Goal: Task Accomplishment & Management: Use online tool/utility

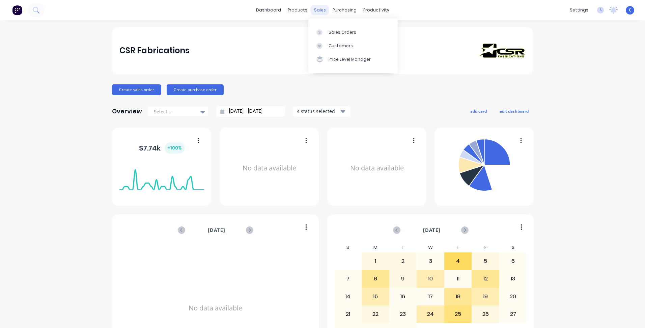
click at [316, 11] on div "sales" at bounding box center [320, 10] width 19 height 10
click at [337, 46] on div "Customers" at bounding box center [341, 46] width 24 height 6
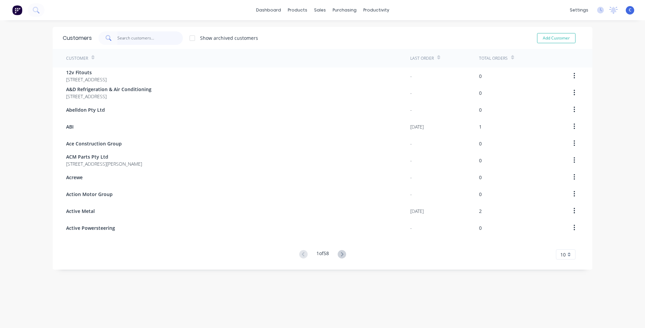
click at [131, 38] on input "text" at bounding box center [150, 38] width 66 height 14
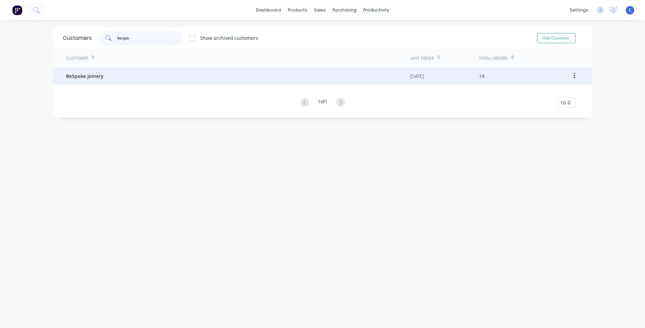
type input "bespo"
click at [96, 73] on span "BeSpoke Joinery" at bounding box center [84, 76] width 37 height 7
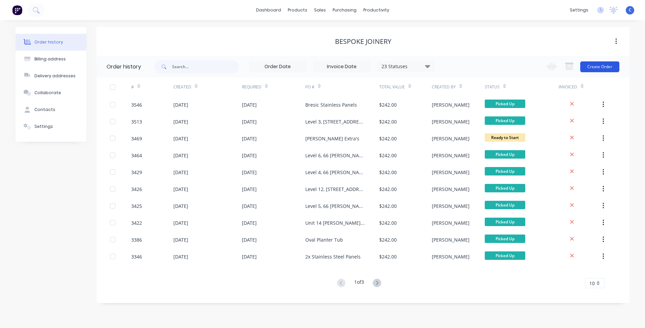
click at [605, 66] on button "Create Order" at bounding box center [600, 66] width 39 height 11
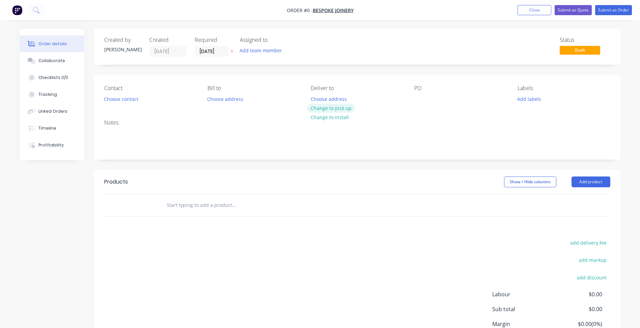
click at [338, 104] on button "Change to pick up" at bounding box center [331, 108] width 48 height 9
click at [421, 96] on div at bounding box center [419, 99] width 11 height 10
paste div
drag, startPoint x: 529, startPoint y: 98, endPoint x: 534, endPoint y: 104, distance: 8.1
click at [529, 99] on button "Add labels" at bounding box center [529, 98] width 31 height 9
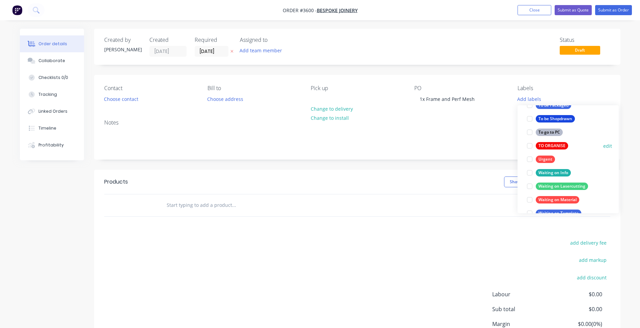
click at [542, 142] on div "TO ORGANISE" at bounding box center [552, 145] width 32 height 7
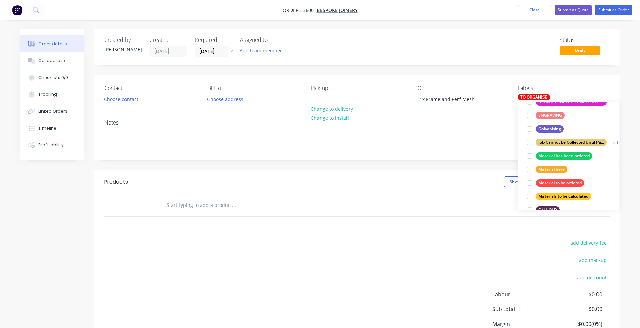
click at [567, 140] on div "Job Cannot be Collected Until Payment is Received" at bounding box center [571, 142] width 71 height 7
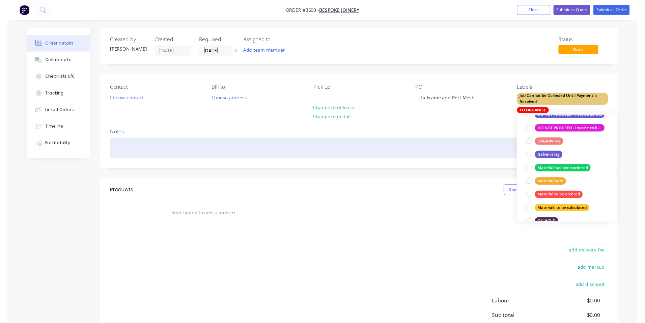
scroll to position [14, 0]
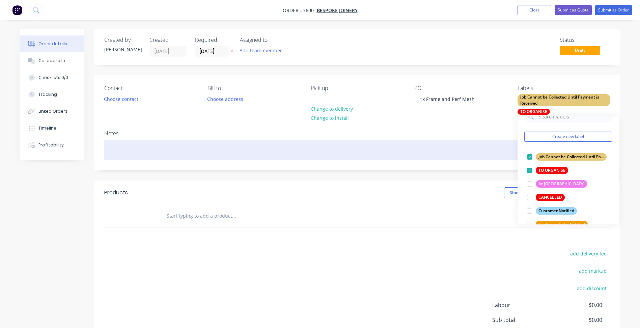
click at [482, 151] on div at bounding box center [357, 150] width 506 height 21
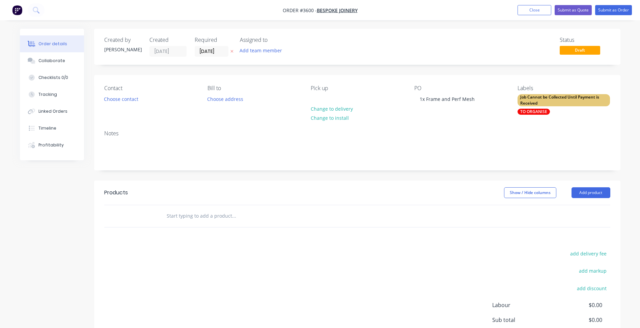
click at [573, 216] on div at bounding box center [357, 216] width 506 height 22
click at [582, 193] on button "Add product" at bounding box center [591, 192] width 39 height 11
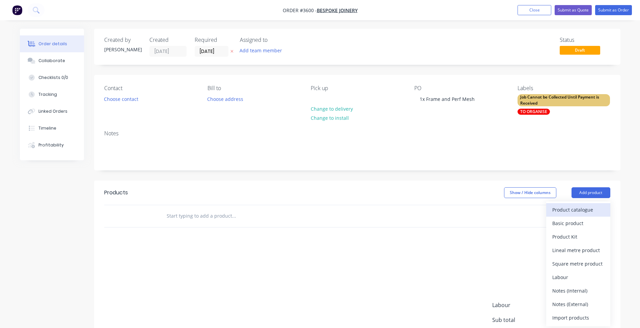
click at [569, 211] on div "Product catalogue" at bounding box center [579, 210] width 52 height 10
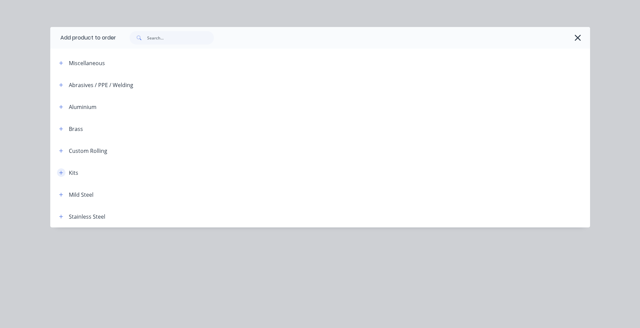
click at [61, 173] on icon "button" at bounding box center [61, 173] width 4 height 4
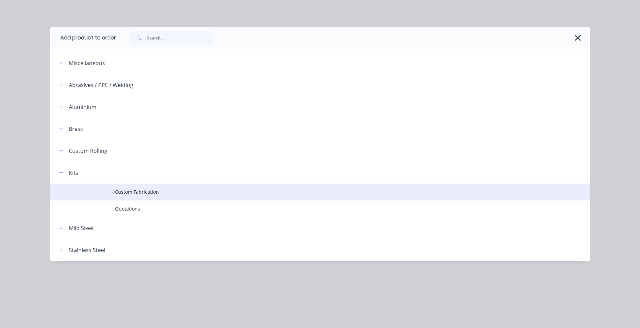
click at [129, 187] on td "Custom Fabrication" at bounding box center [352, 192] width 475 height 17
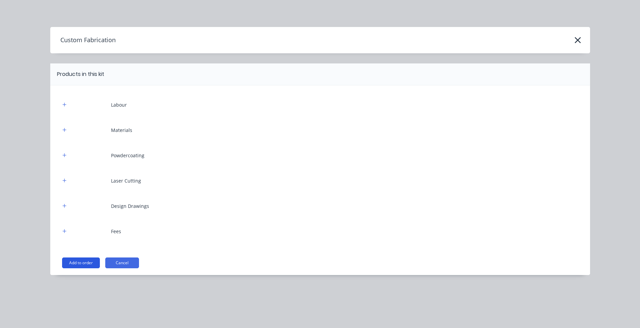
click at [83, 262] on button "Add to order" at bounding box center [81, 263] width 38 height 11
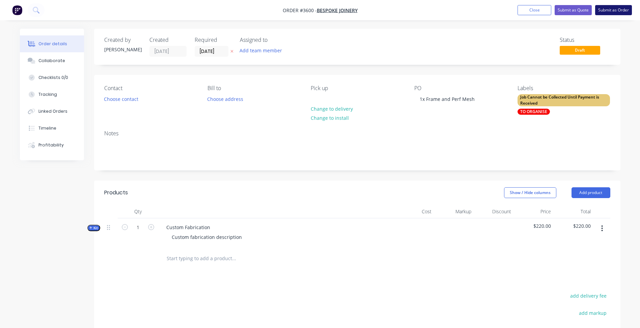
click at [609, 9] on button "Submit as Order" at bounding box center [613, 10] width 37 height 10
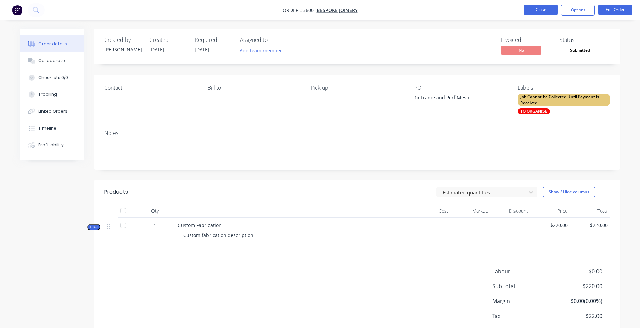
click at [548, 11] on button "Close" at bounding box center [541, 10] width 34 height 10
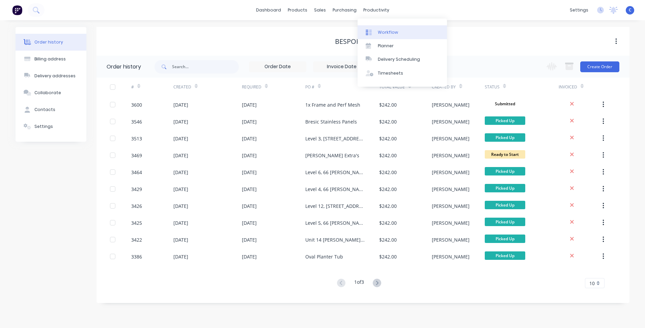
click at [390, 31] on div "Workflow" at bounding box center [388, 32] width 20 height 6
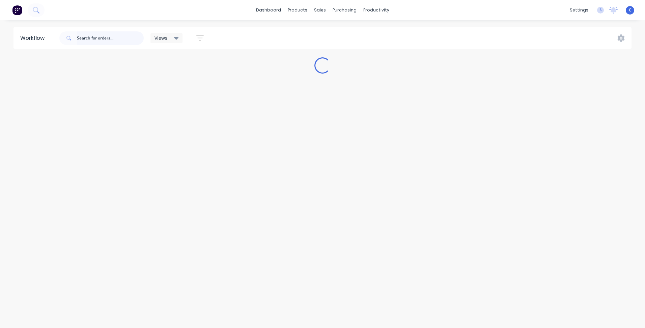
click at [107, 35] on input "text" at bounding box center [110, 38] width 67 height 14
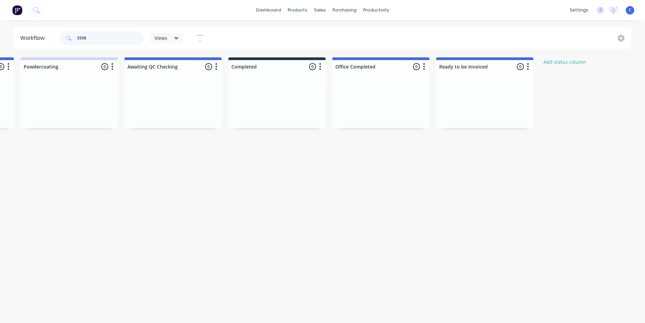
scroll to position [0, 1165]
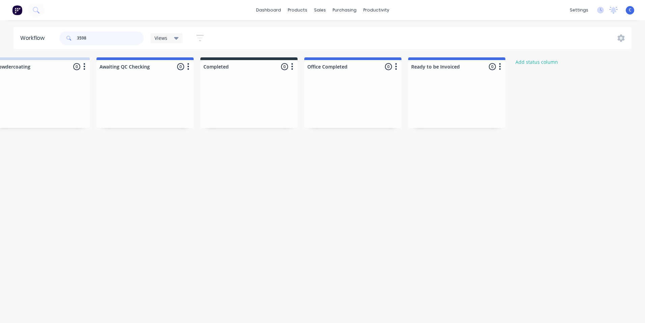
click at [93, 38] on input "3598" at bounding box center [110, 38] width 67 height 14
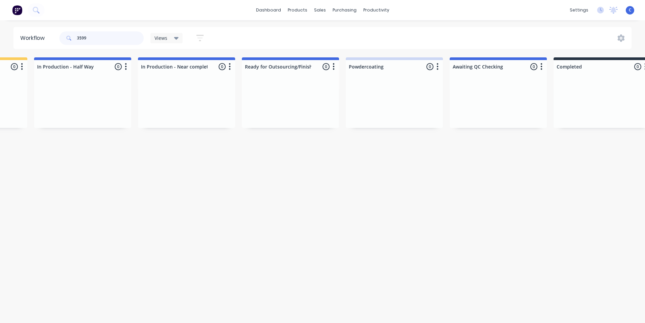
scroll to position [0, 0]
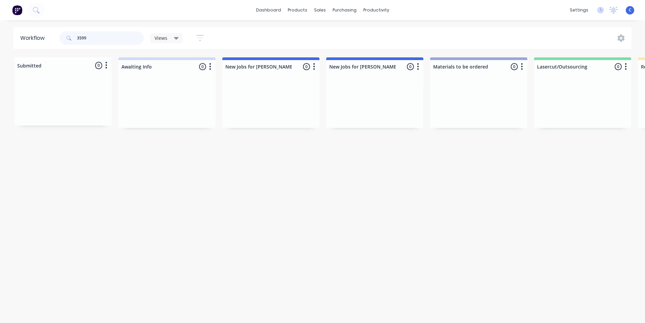
type input "3599"
